Goal: Register for event/course

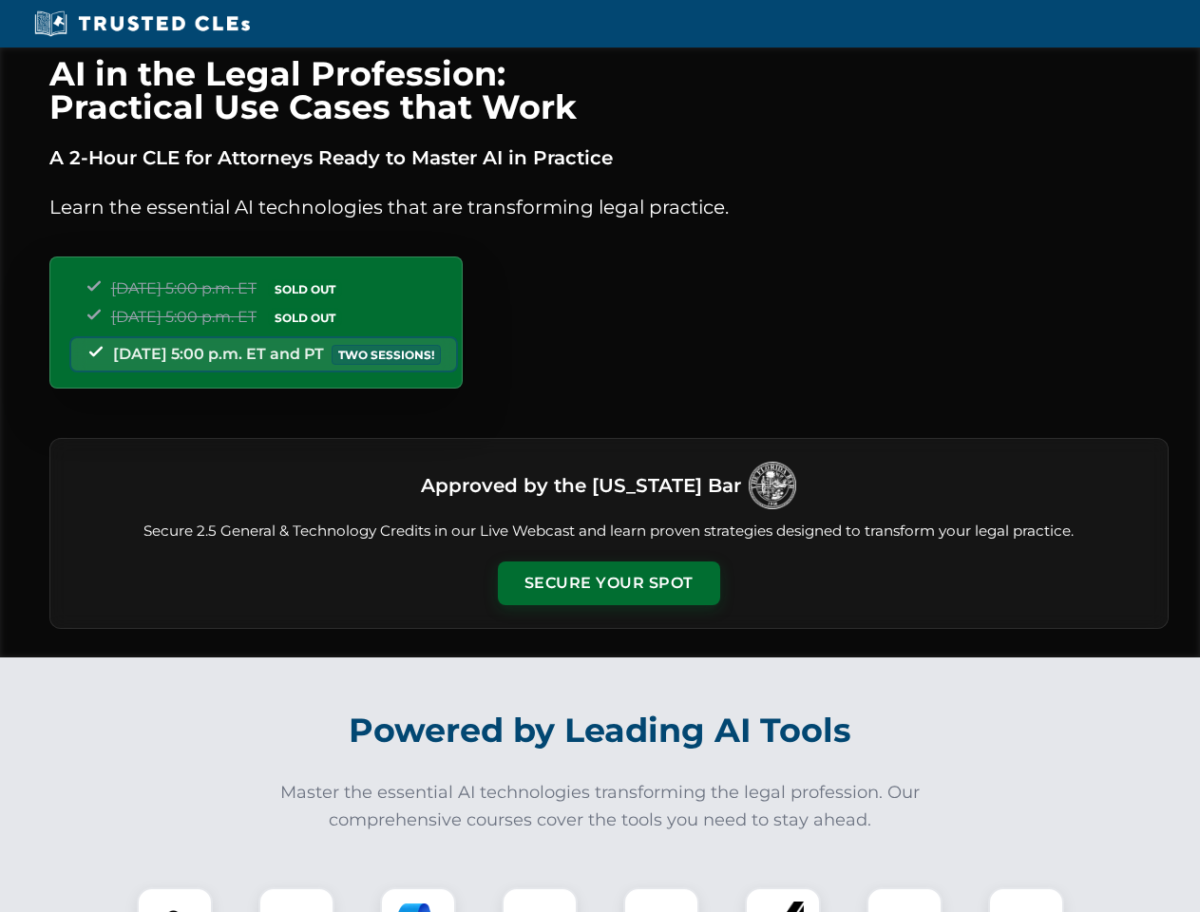
click at [608, 584] on button "Secure Your Spot" at bounding box center [609, 584] width 222 height 44
click at [175, 900] on img at bounding box center [174, 925] width 55 height 55
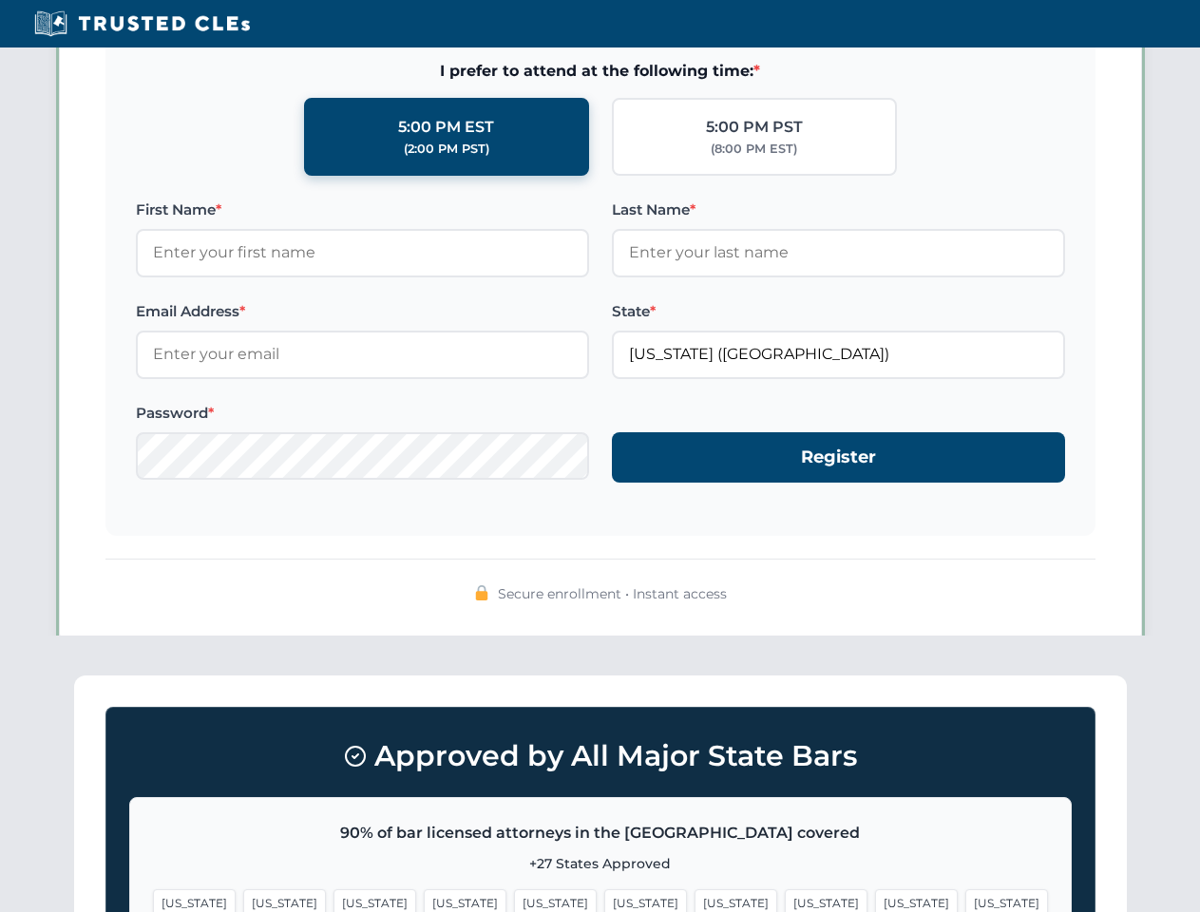
click at [695, 900] on span "[US_STATE]" at bounding box center [736, 904] width 83 height 28
click at [875, 900] on span "[US_STATE]" at bounding box center [916, 904] width 83 height 28
